Goal: Information Seeking & Learning: Learn about a topic

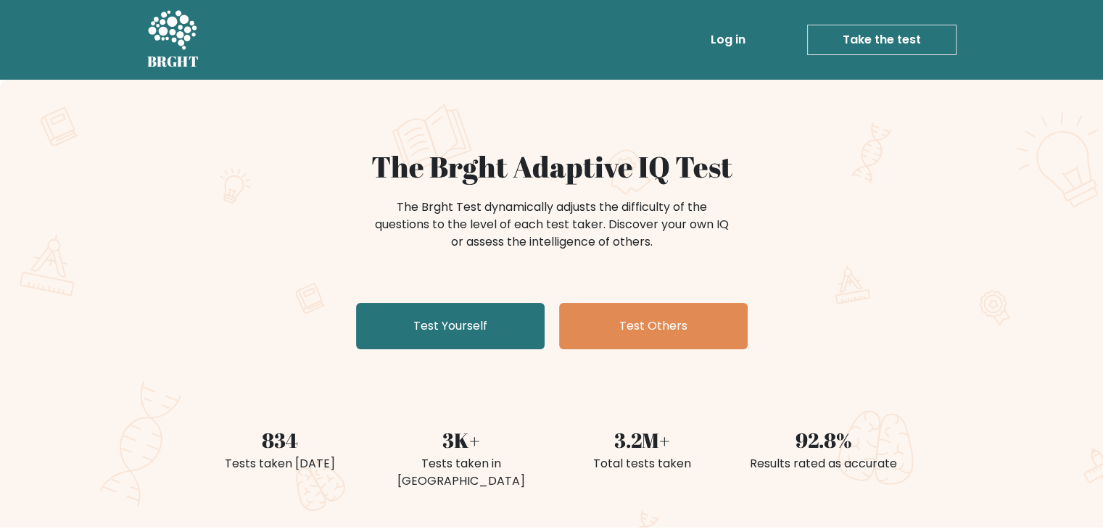
click at [738, 41] on link "Log in" at bounding box center [728, 39] width 46 height 29
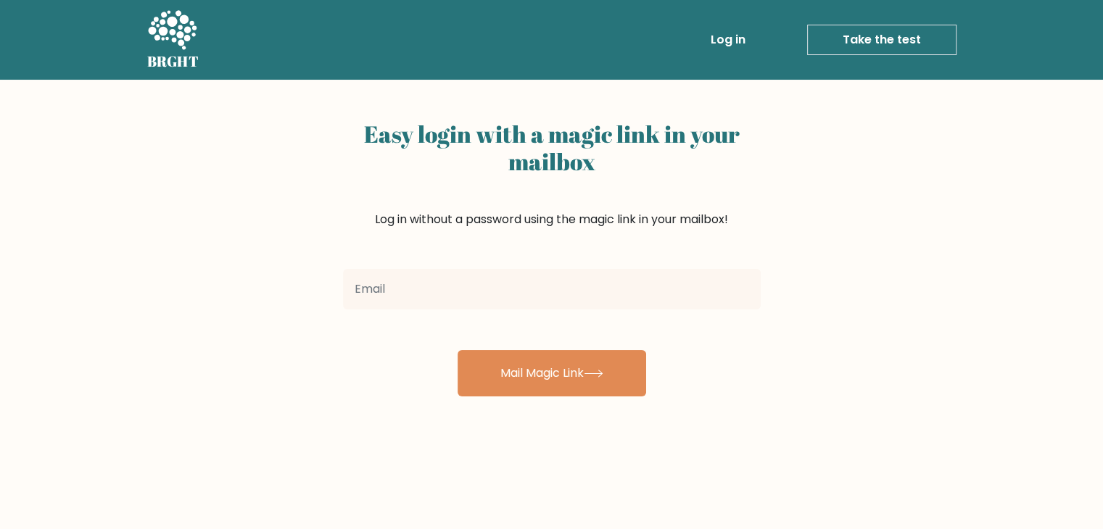
click at [391, 294] on input "email" at bounding box center [552, 289] width 418 height 41
type input "kir.ks1986@gmail.com"
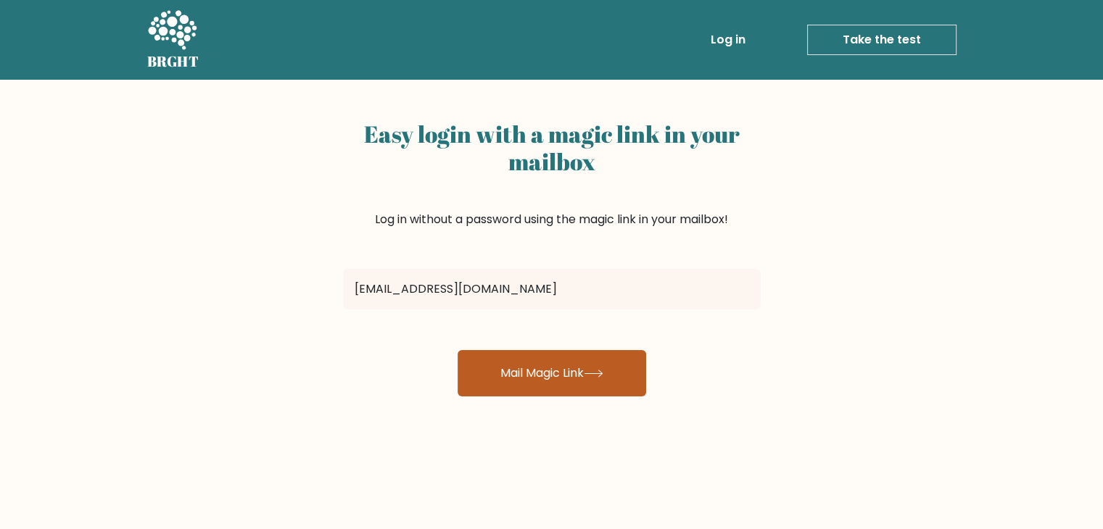
click at [561, 372] on button "Mail Magic Link" at bounding box center [552, 373] width 189 height 46
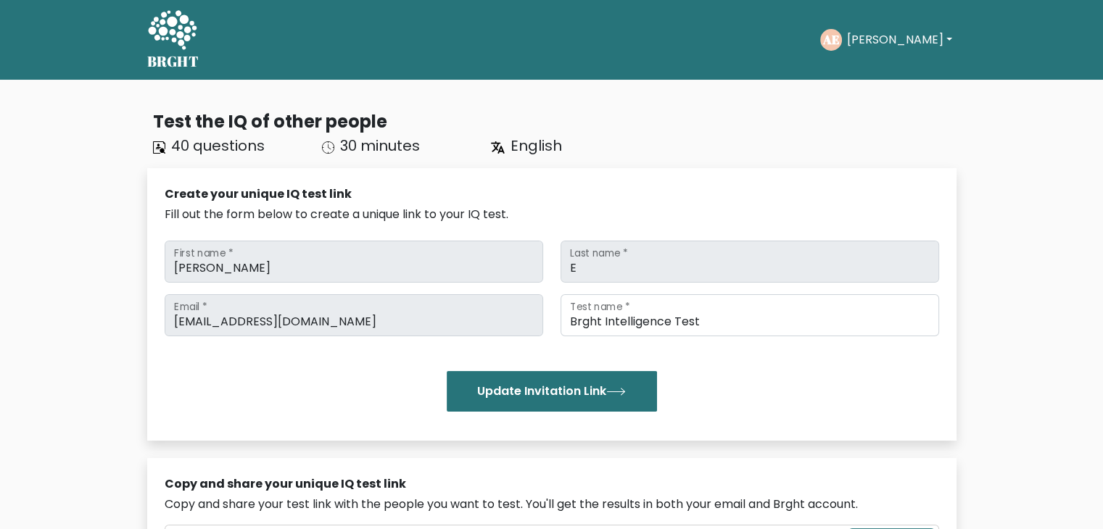
click at [497, 146] on icon at bounding box center [496, 146] width 10 height 11
click at [532, 149] on span "English" at bounding box center [536, 146] width 51 height 20
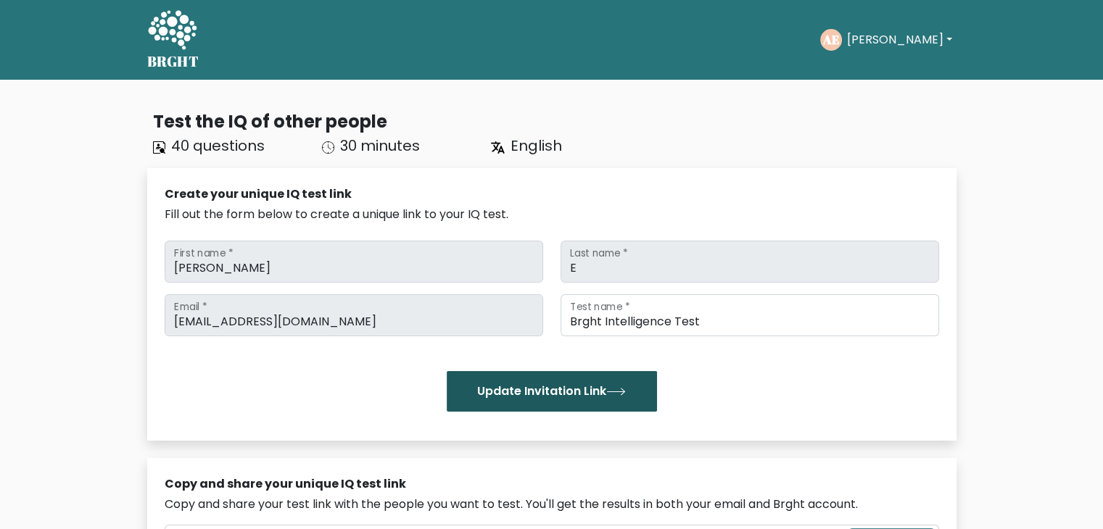
click at [548, 387] on button "Update Invitation Link" at bounding box center [552, 391] width 210 height 41
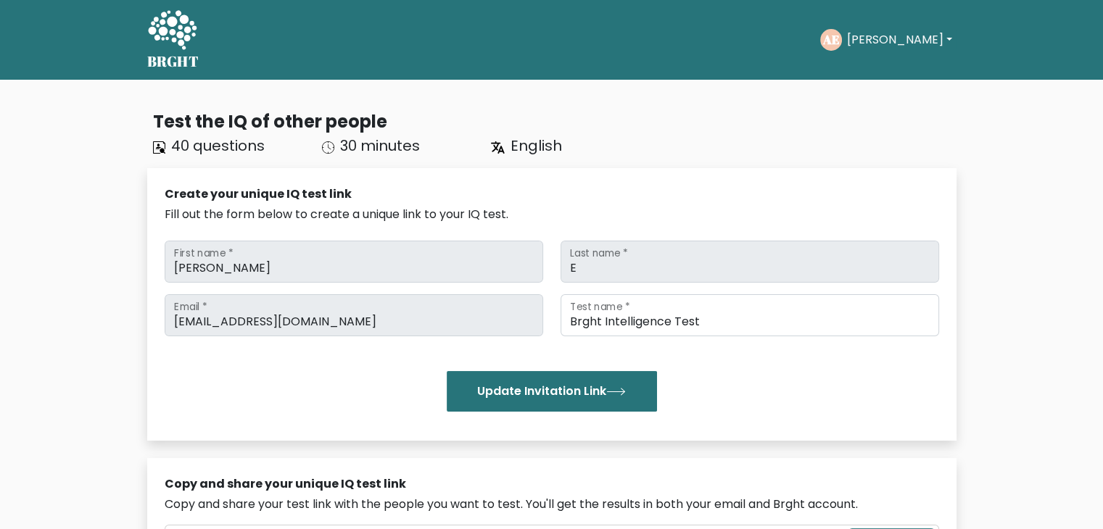
click at [926, 40] on button "Alexandra" at bounding box center [899, 39] width 114 height 19
click at [686, 198] on div "Create your unique IQ test link" at bounding box center [552, 194] width 775 height 17
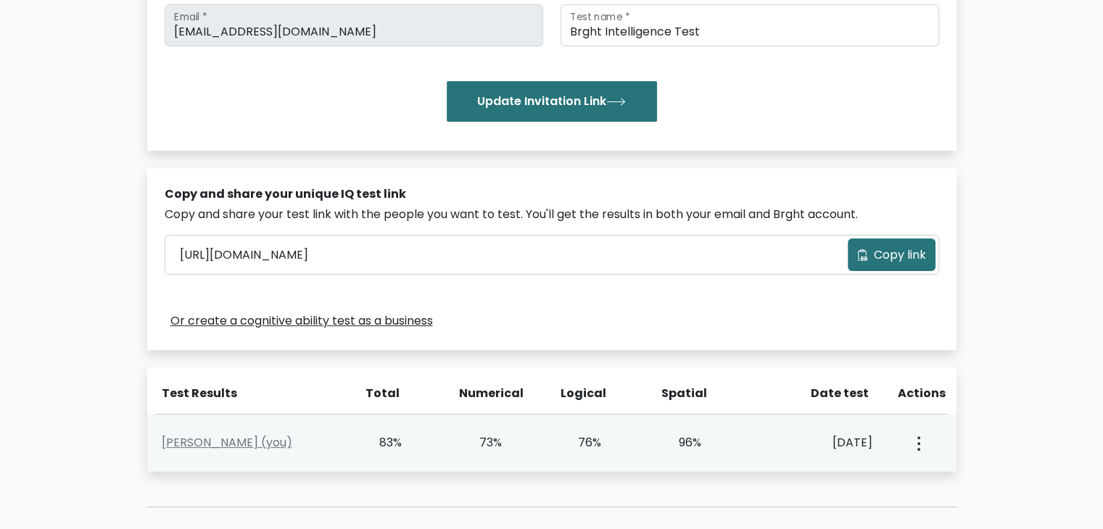
scroll to position [363, 0]
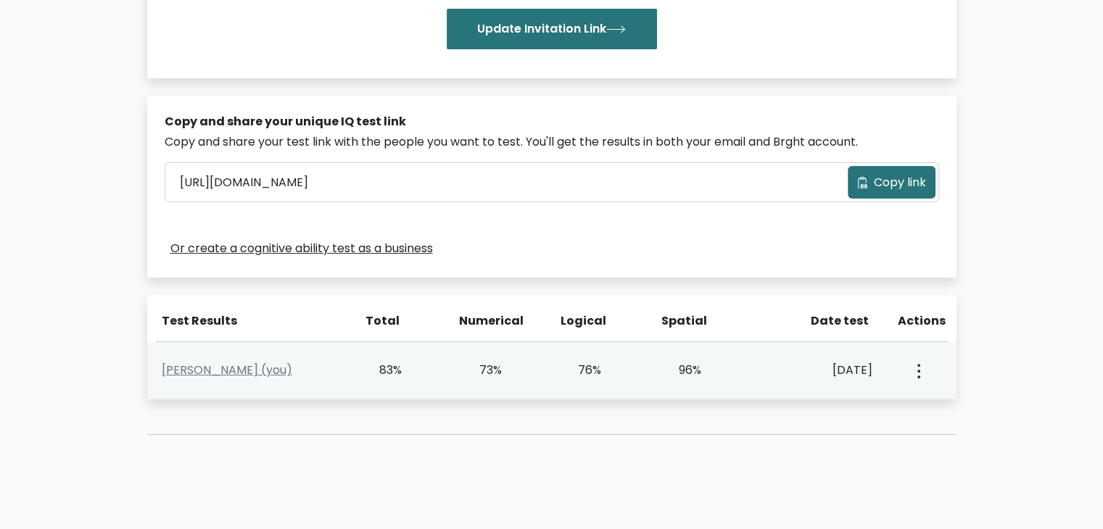
click at [920, 371] on circle "button" at bounding box center [918, 371] width 3 height 3
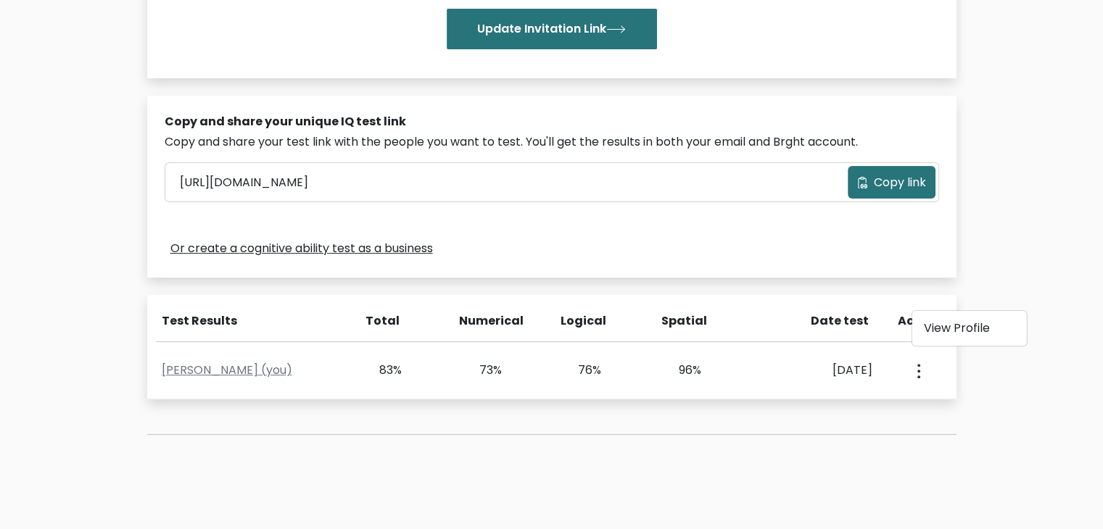
scroll to position [0, 0]
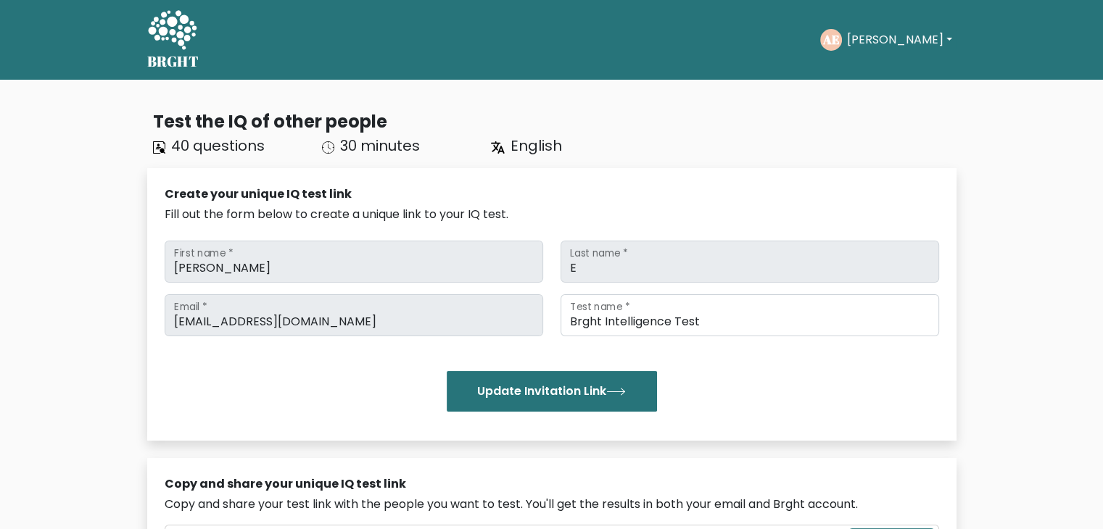
click at [903, 41] on button "[PERSON_NAME]" at bounding box center [899, 39] width 114 height 19
click at [888, 92] on link "Profile" at bounding box center [878, 93] width 115 height 23
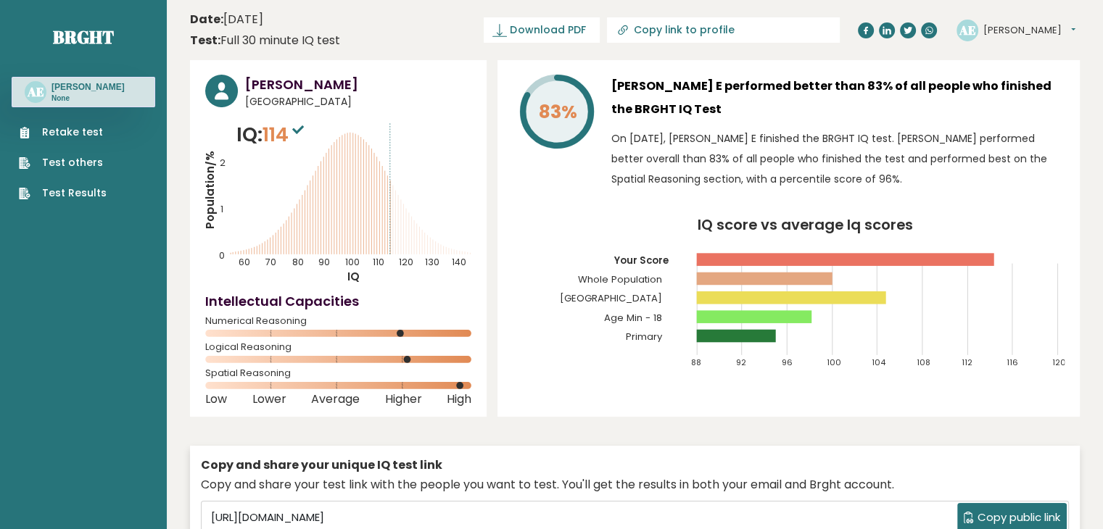
click at [77, 131] on link "Retake test" at bounding box center [63, 132] width 88 height 15
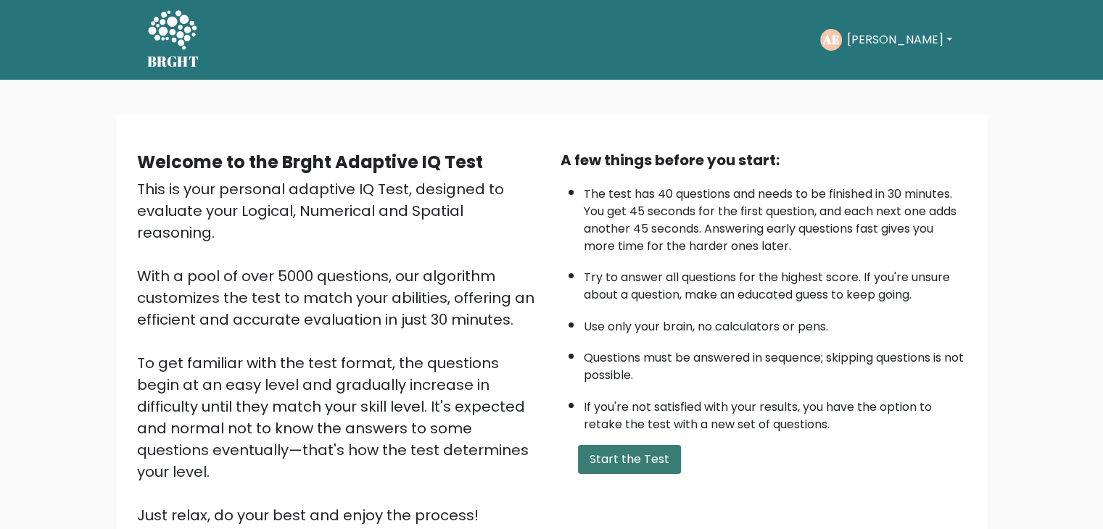
click at [646, 455] on button "Start the Test" at bounding box center [629, 459] width 103 height 29
click at [656, 461] on button "Start the Test" at bounding box center [629, 459] width 103 height 29
click at [613, 462] on button "Start the Test" at bounding box center [629, 459] width 103 height 29
